Goal: Understand process/instructions: Learn how to perform a task or action

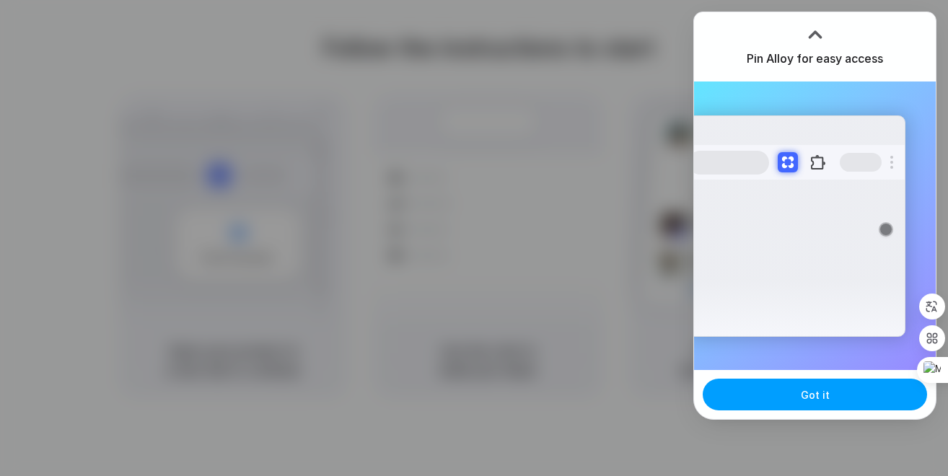
click at [864, 395] on button "Got it" at bounding box center [815, 395] width 224 height 32
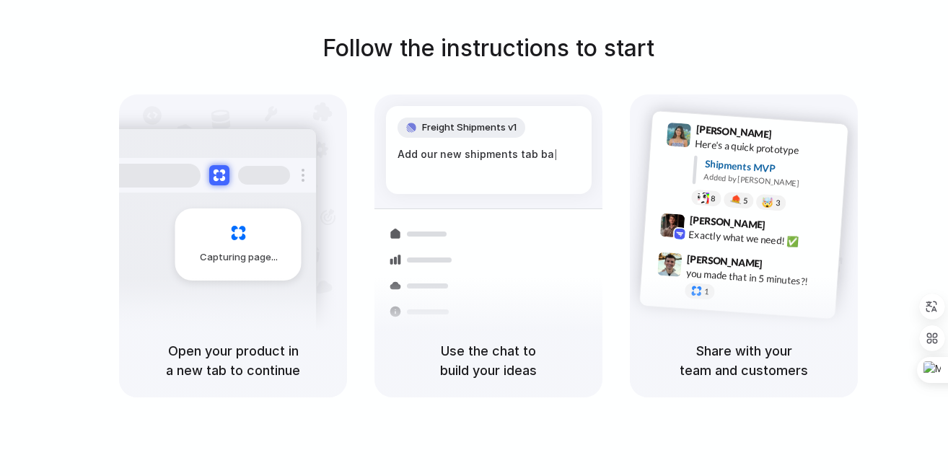
click at [828, 76] on div "Follow the instructions to start Capturing page Open your product in a new tab …" at bounding box center [488, 214] width 948 height 367
